Goal: Information Seeking & Learning: Learn about a topic

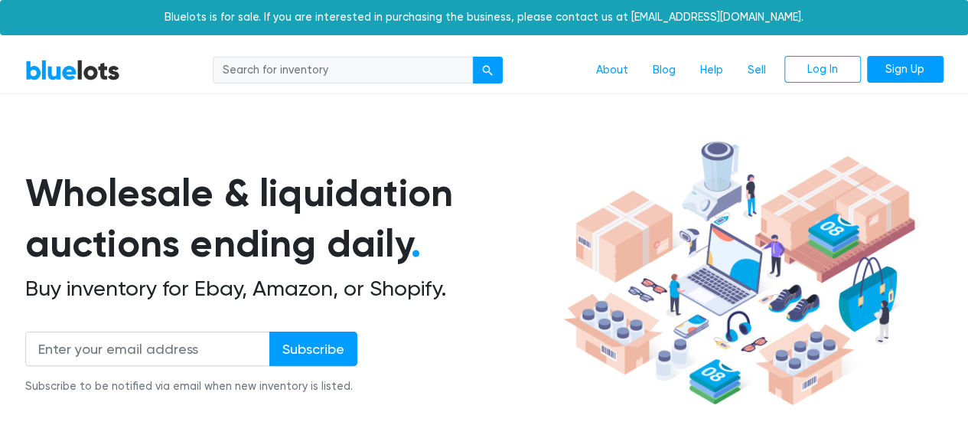
click at [343, 68] on input "search" at bounding box center [343, 71] width 260 height 28
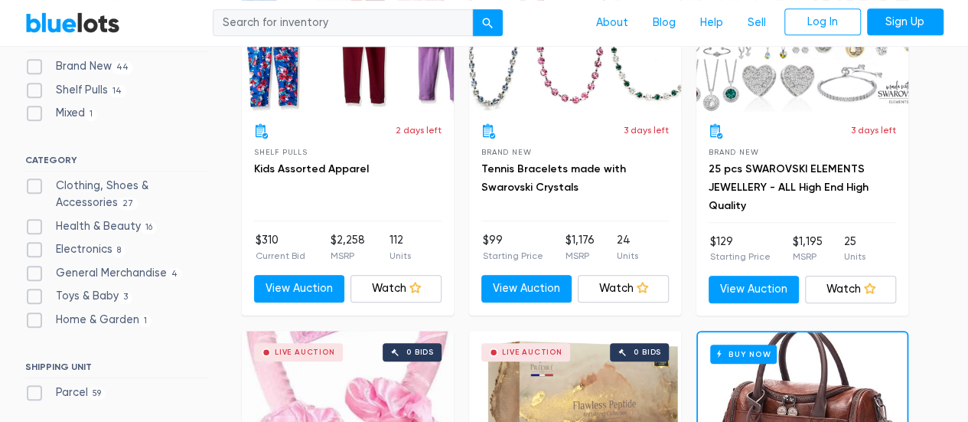
scroll to position [619, 0]
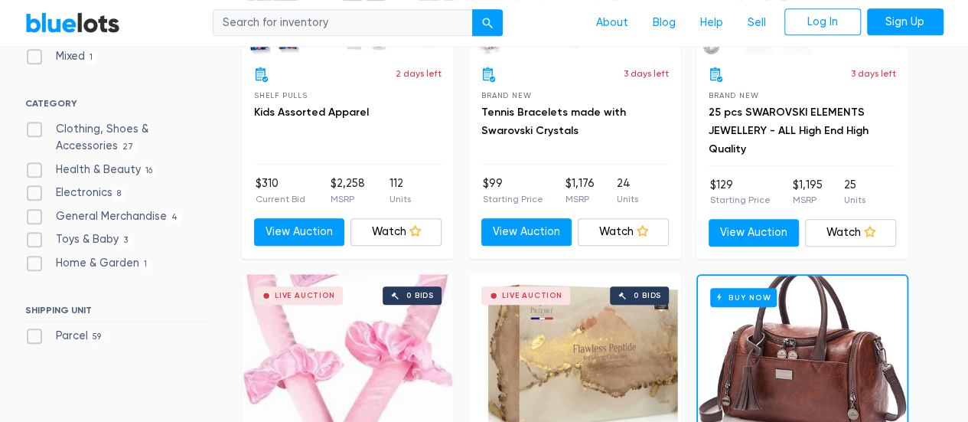
click at [32, 193] on label "Electronics 8" at bounding box center [75, 193] width 101 height 17
click at [32, 193] on input "Electronics 8" at bounding box center [30, 190] width 10 height 10
checkbox input "true"
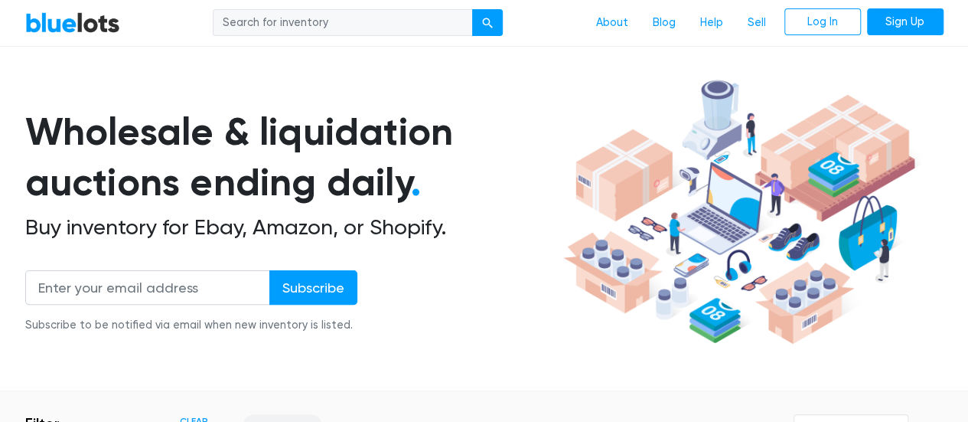
scroll to position [58, 0]
